Goal: Find specific page/section: Find specific page/section

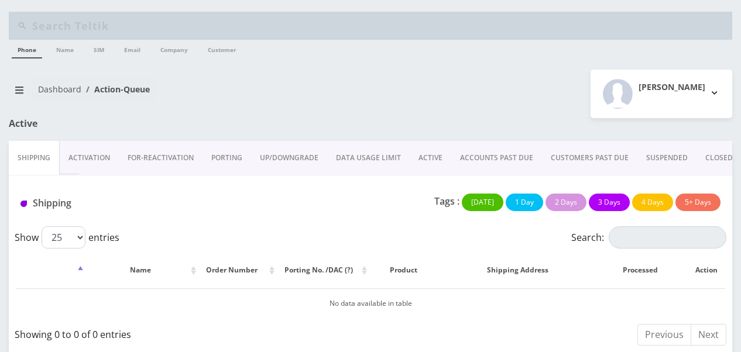
drag, startPoint x: 431, startPoint y: 159, endPoint x: 446, endPoint y: 164, distance: 16.1
click at [431, 159] on link "ACTIVE" at bounding box center [431, 158] width 42 height 34
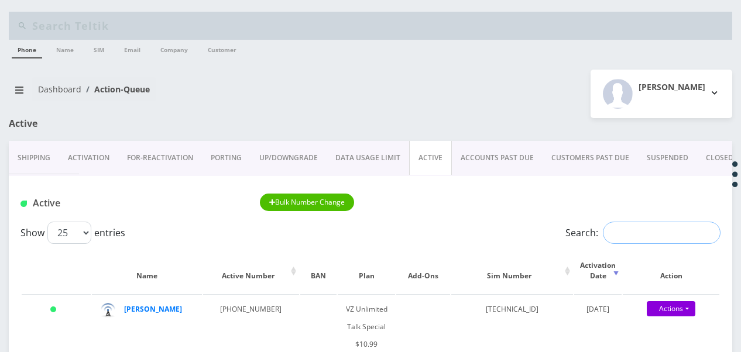
click at [654, 234] on input "Search:" at bounding box center [662, 233] width 118 height 22
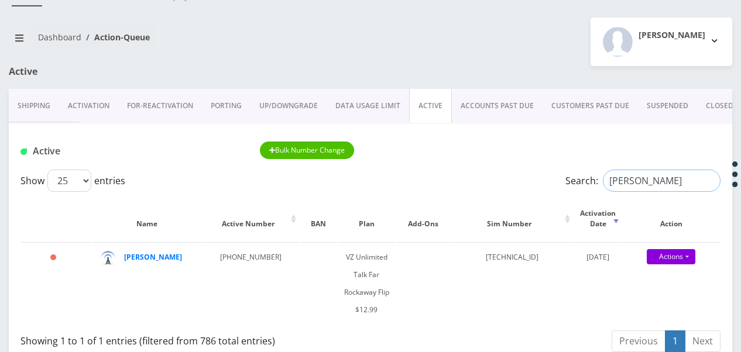
scroll to position [117, 0]
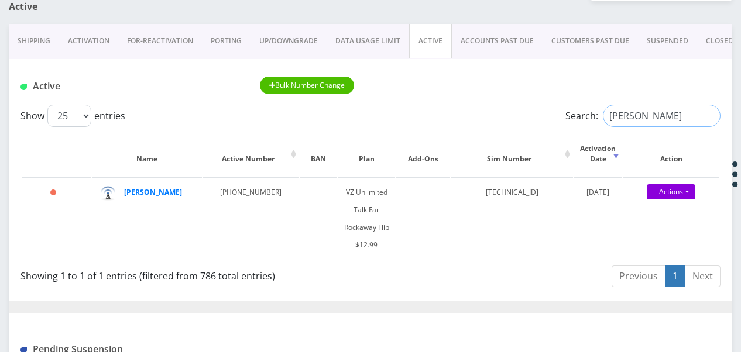
drag, startPoint x: 652, startPoint y: 115, endPoint x: 584, endPoint y: 114, distance: 67.3
click at [584, 114] on label "Search: olshin" at bounding box center [643, 116] width 155 height 22
drag, startPoint x: 646, startPoint y: 119, endPoint x: 320, endPoint y: 107, distance: 326.9
click at [327, 109] on div "Show 25 50 100 250 500 1000 entries Search: 929662" at bounding box center [370, 116] width 700 height 22
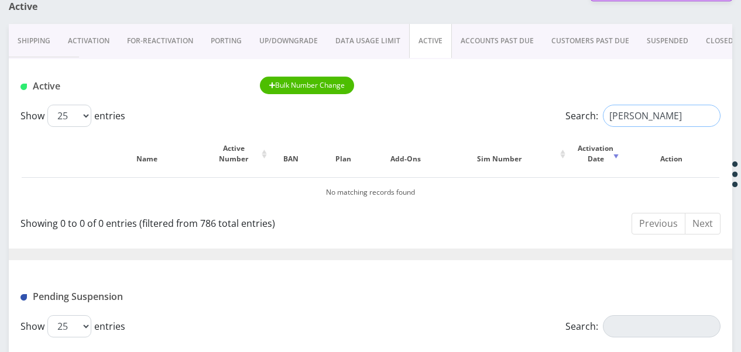
type input "olshan"
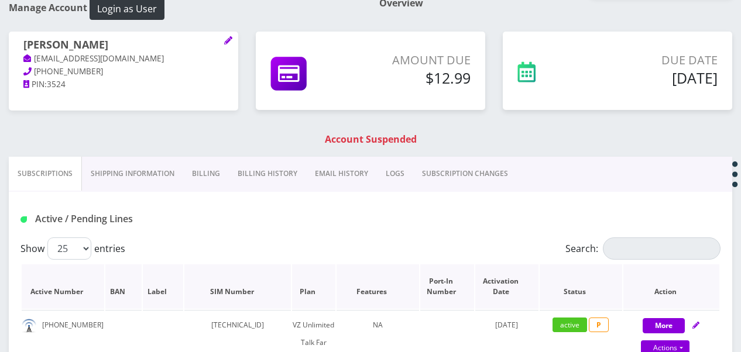
scroll to position [234, 0]
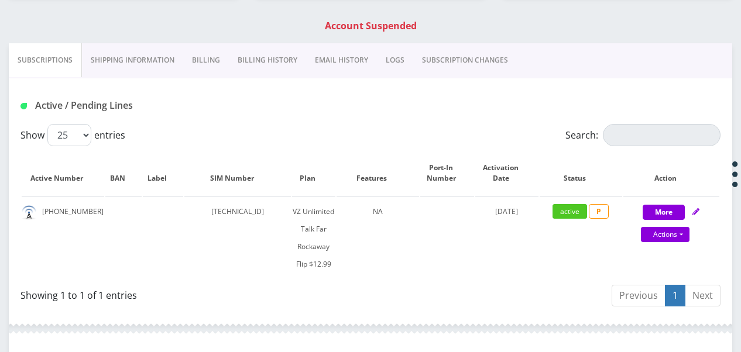
click at [201, 63] on link "Billing" at bounding box center [206, 60] width 46 height 34
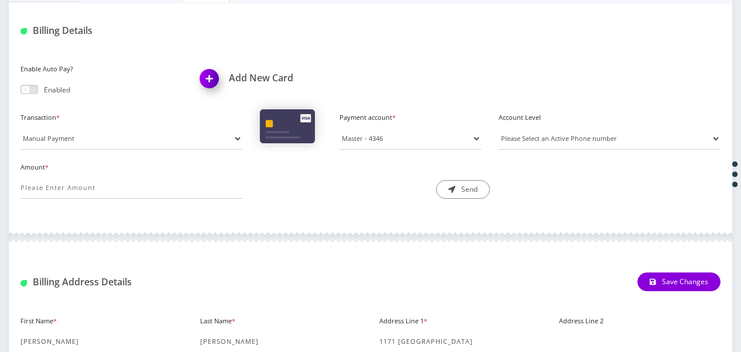
scroll to position [293, 0]
